Goal: Navigation & Orientation: Find specific page/section

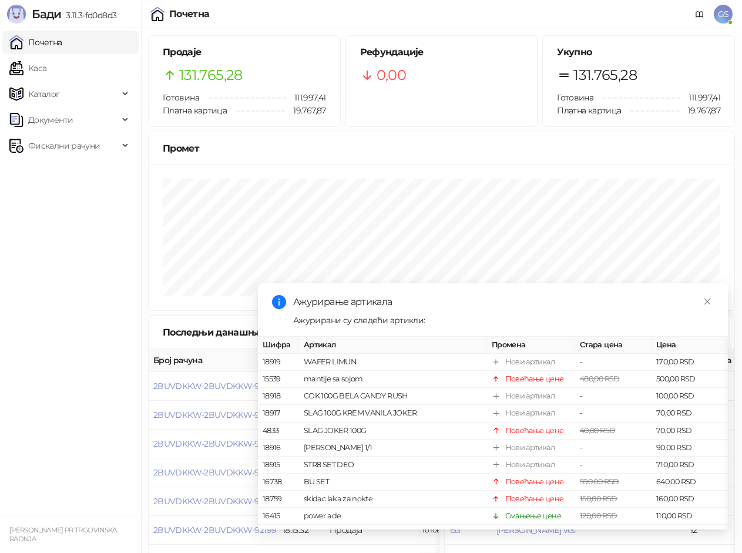
click at [61, 46] on link "Почетна" at bounding box center [35, 43] width 53 height 24
click at [46, 66] on link "Каса" at bounding box center [27, 68] width 37 height 24
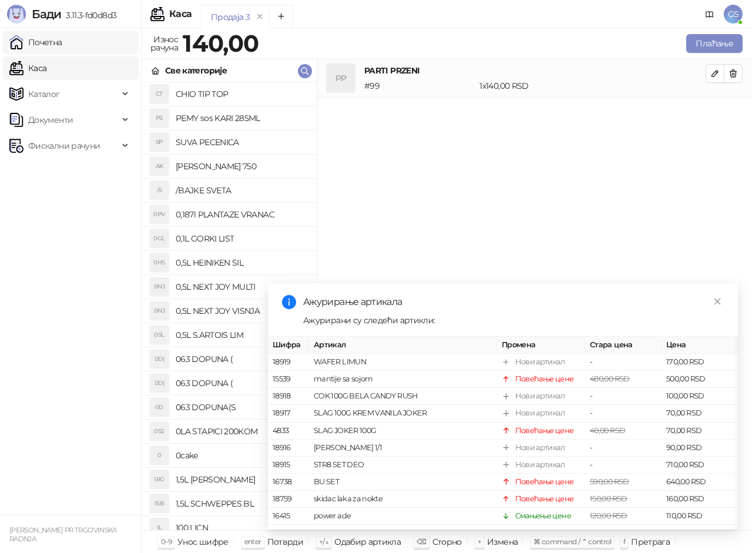
click at [62, 44] on link "Почетна" at bounding box center [35, 43] width 53 height 24
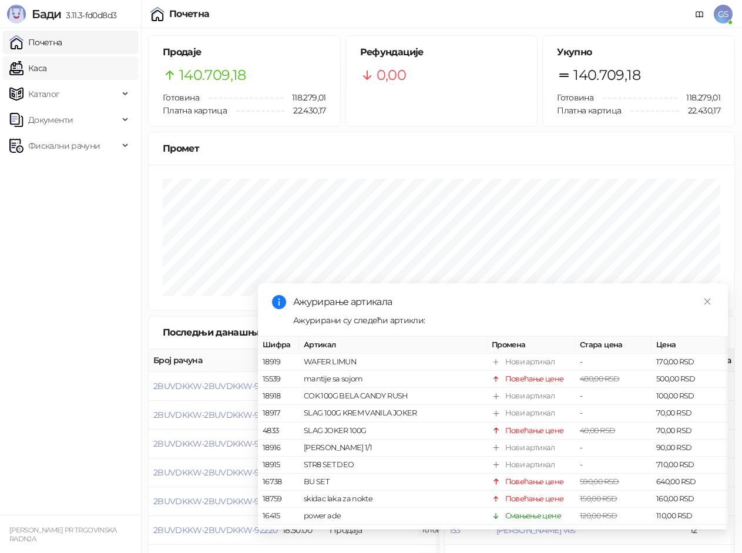
click at [46, 69] on link "Каса" at bounding box center [27, 68] width 37 height 24
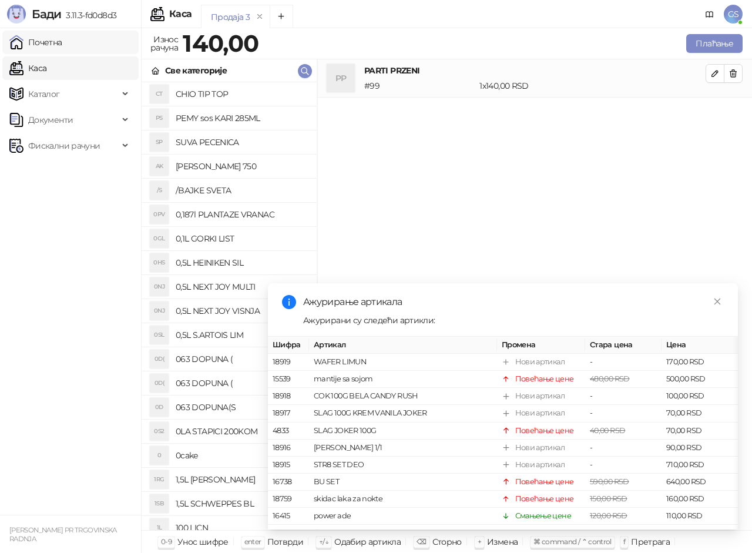
click at [62, 43] on link "Почетна" at bounding box center [35, 43] width 53 height 24
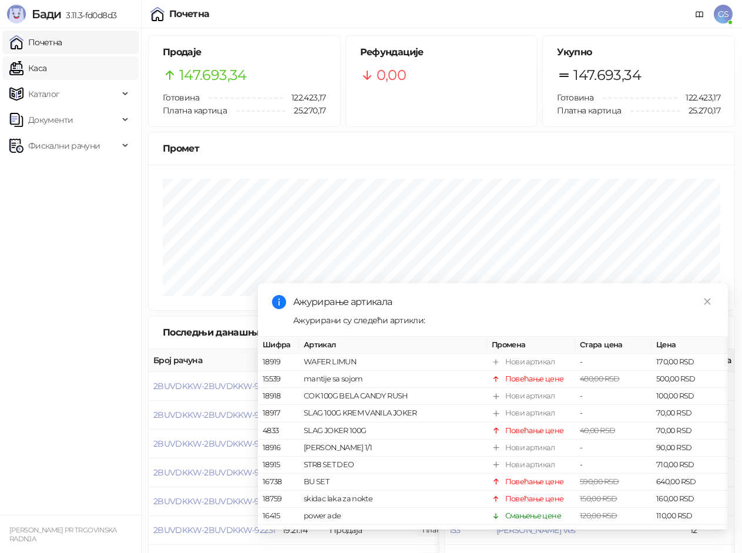
drag, startPoint x: 72, startPoint y: 41, endPoint x: 79, endPoint y: 60, distance: 20.6
click at [62, 42] on link "Почетна" at bounding box center [35, 43] width 53 height 24
drag, startPoint x: 82, startPoint y: 65, endPoint x: 82, endPoint y: 45, distance: 20.6
click at [46, 65] on link "Каса" at bounding box center [27, 68] width 37 height 24
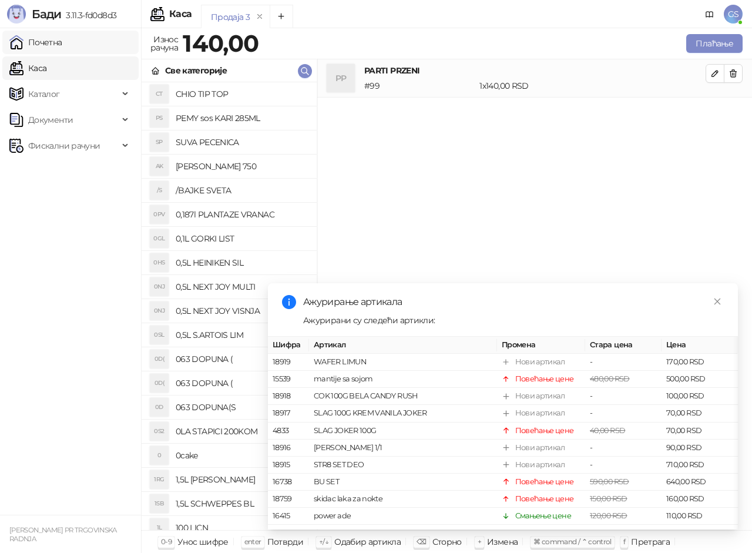
click at [62, 45] on link "Почетна" at bounding box center [35, 43] width 53 height 24
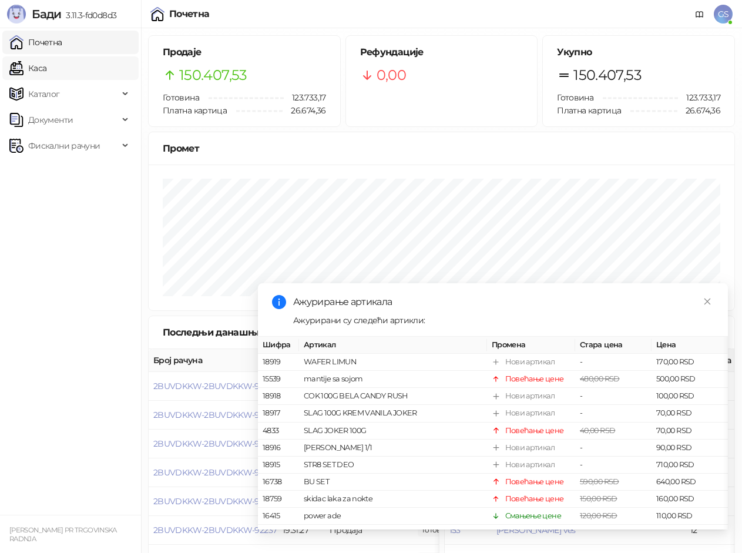
click at [46, 69] on link "Каса" at bounding box center [27, 68] width 37 height 24
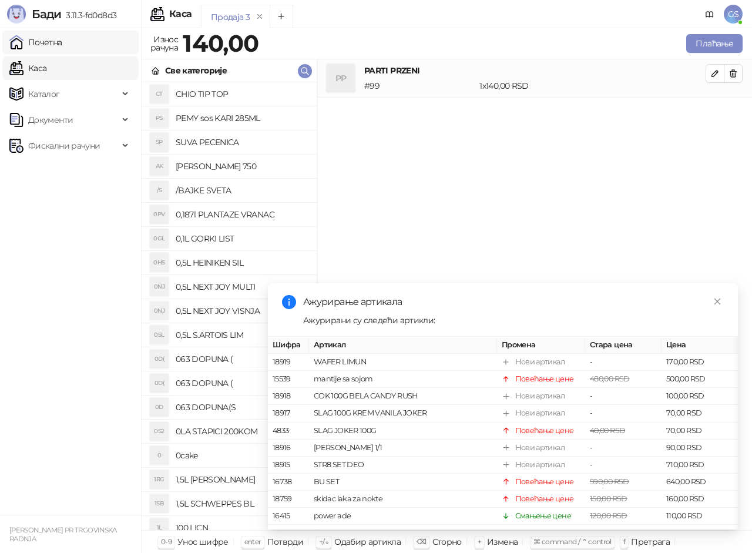
click at [62, 44] on link "Почетна" at bounding box center [35, 43] width 53 height 24
